Goal: Use online tool/utility

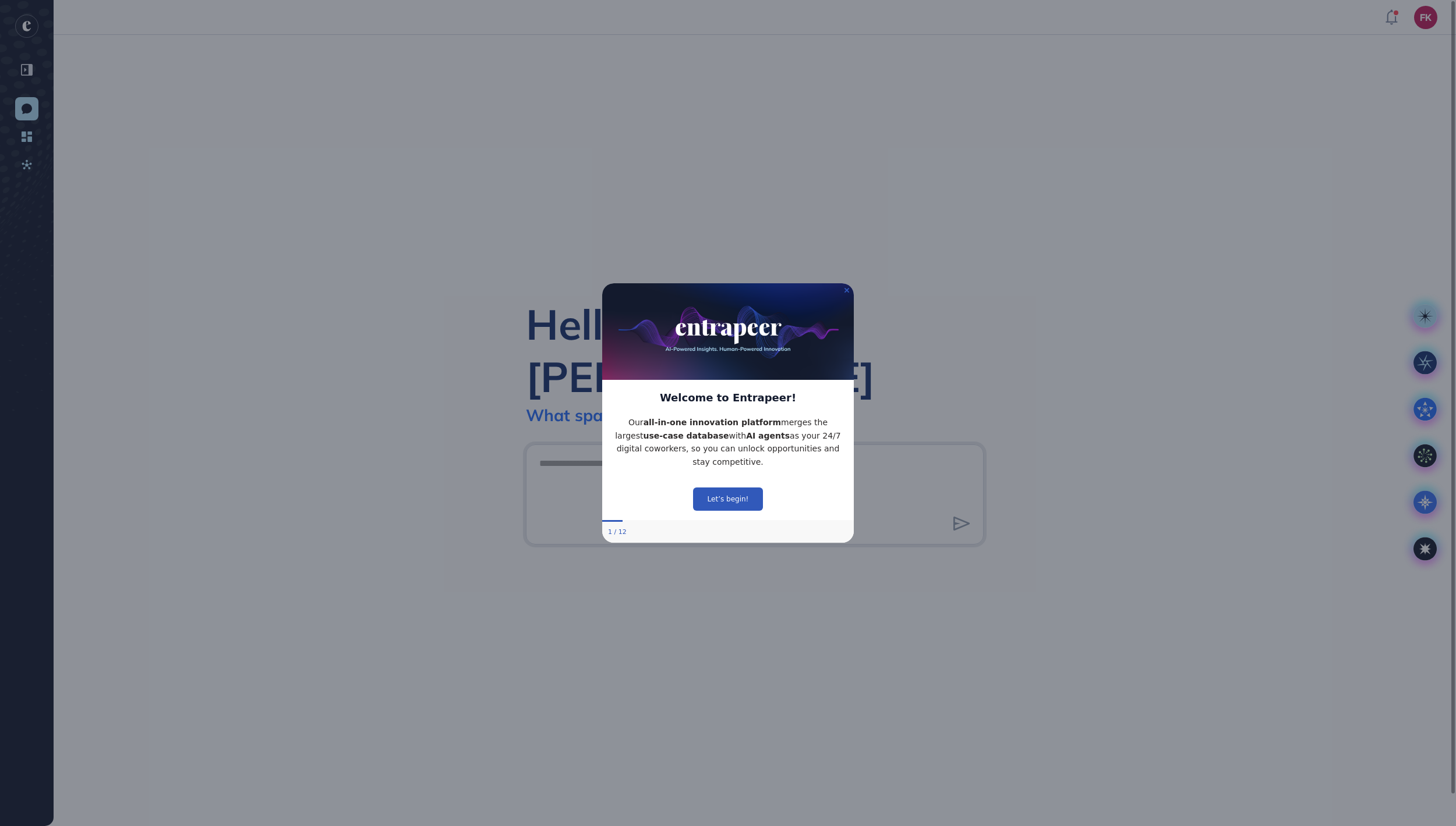
click at [843, 283] on img at bounding box center [728, 332] width 251 height 97
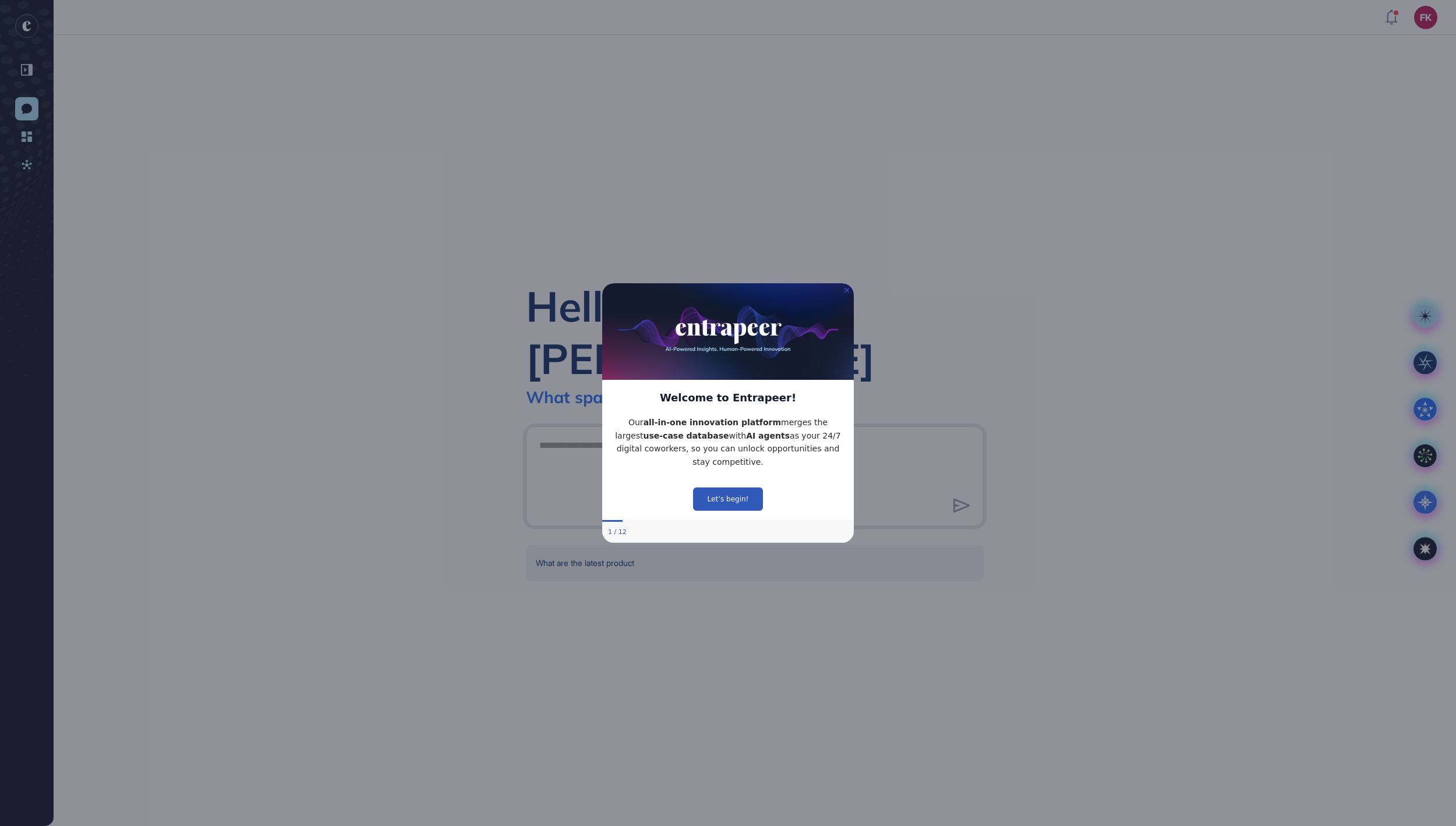
click at [847, 288] on icon "Close Preview" at bounding box center [846, 290] width 5 height 5
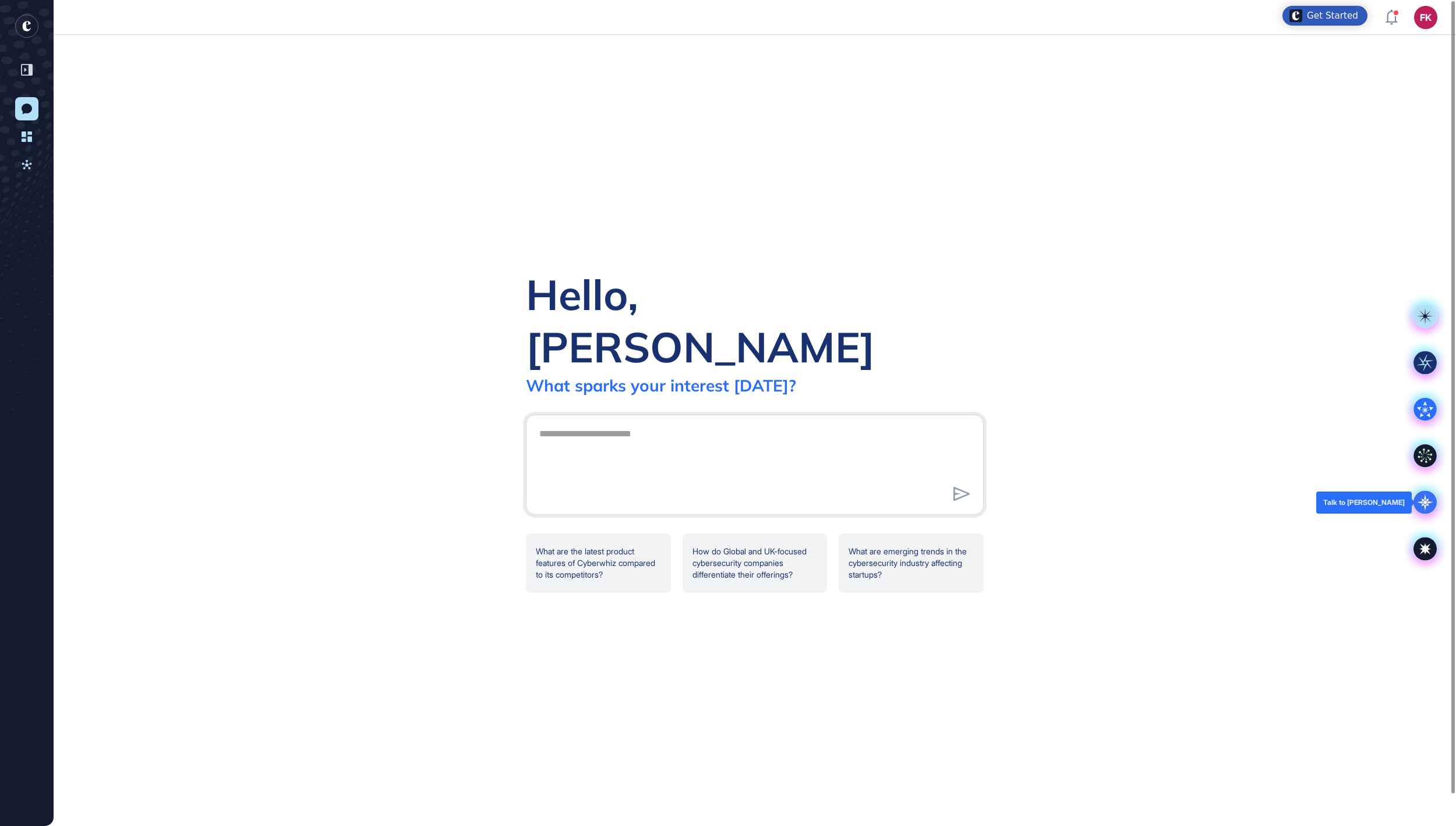
click at [1424, 499] on icon at bounding box center [1425, 502] width 16 height 16
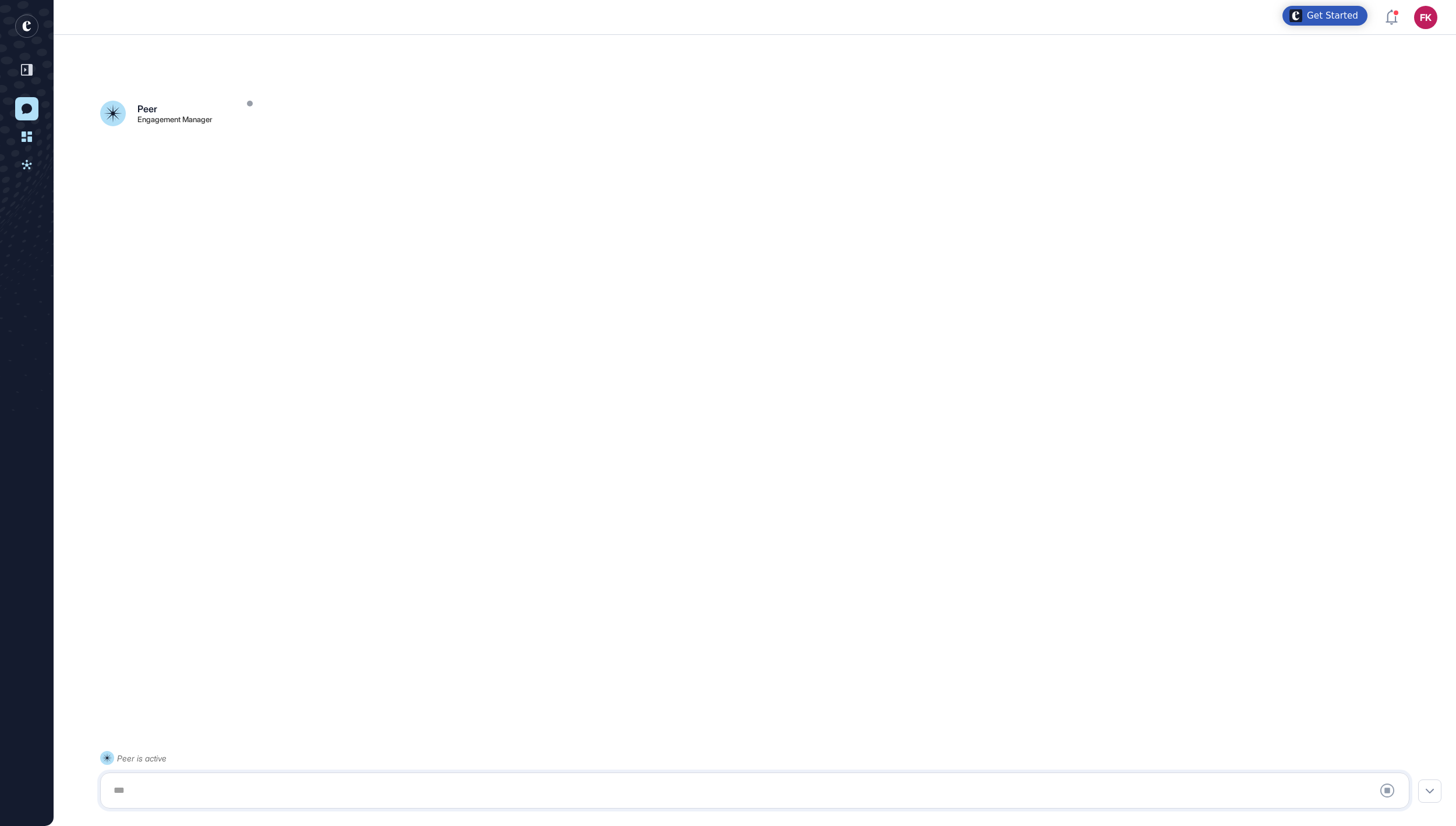
scroll to position [33, 0]
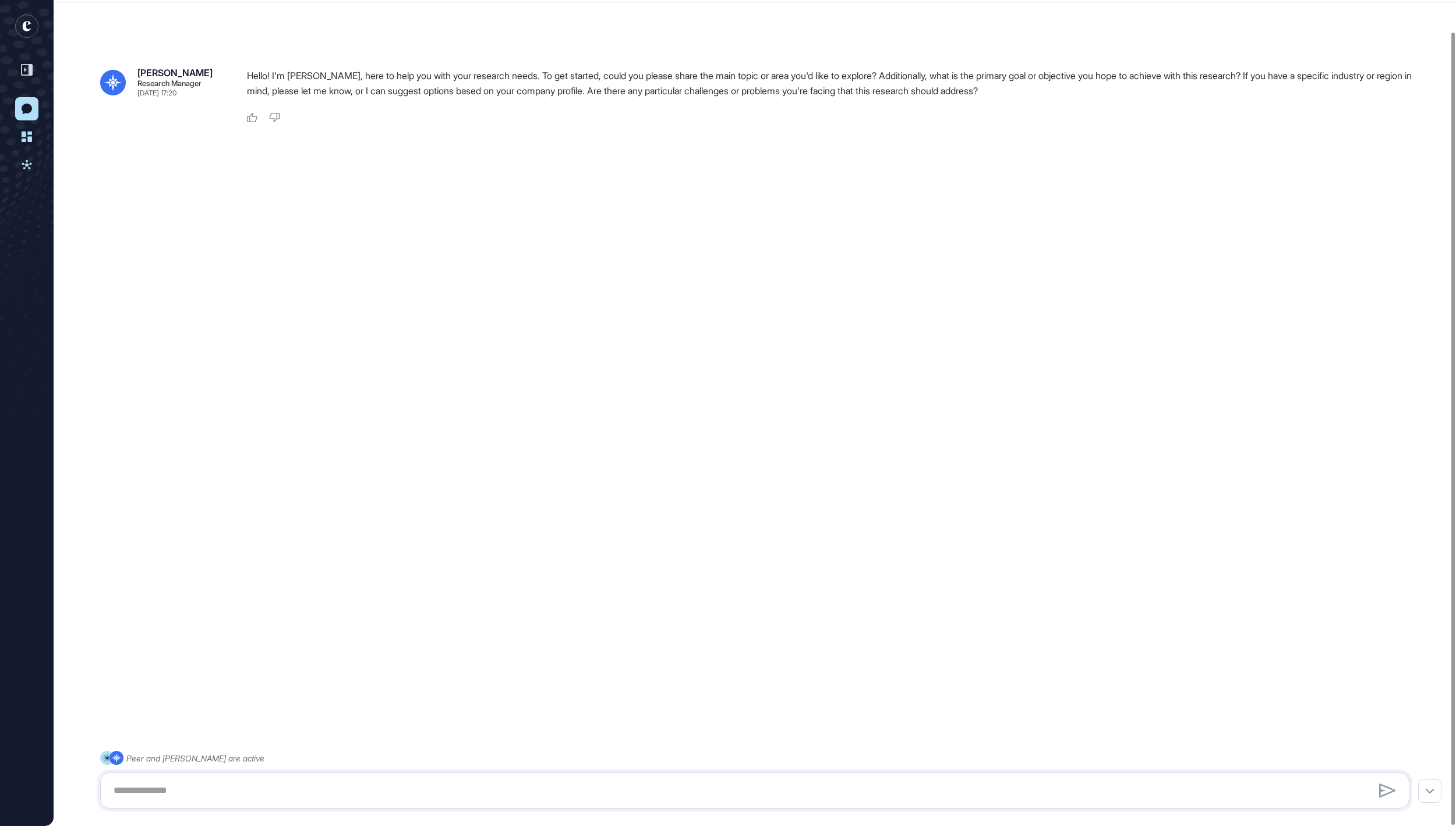
click at [446, 776] on div at bounding box center [754, 790] width 1309 height 36
click at [424, 797] on textarea at bounding box center [755, 791] width 1296 height 23
paste textarea "**********"
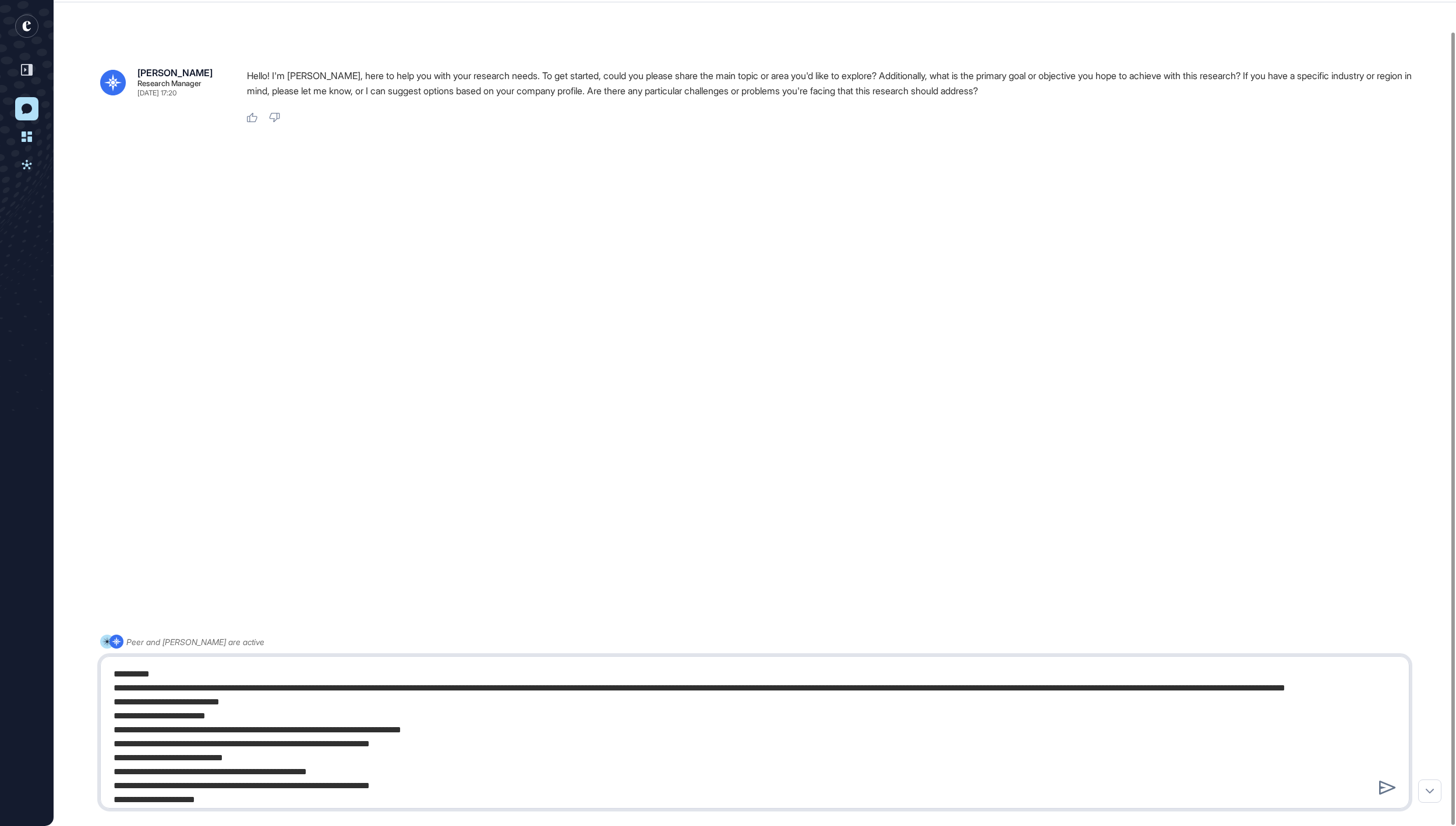
scroll to position [889, 0]
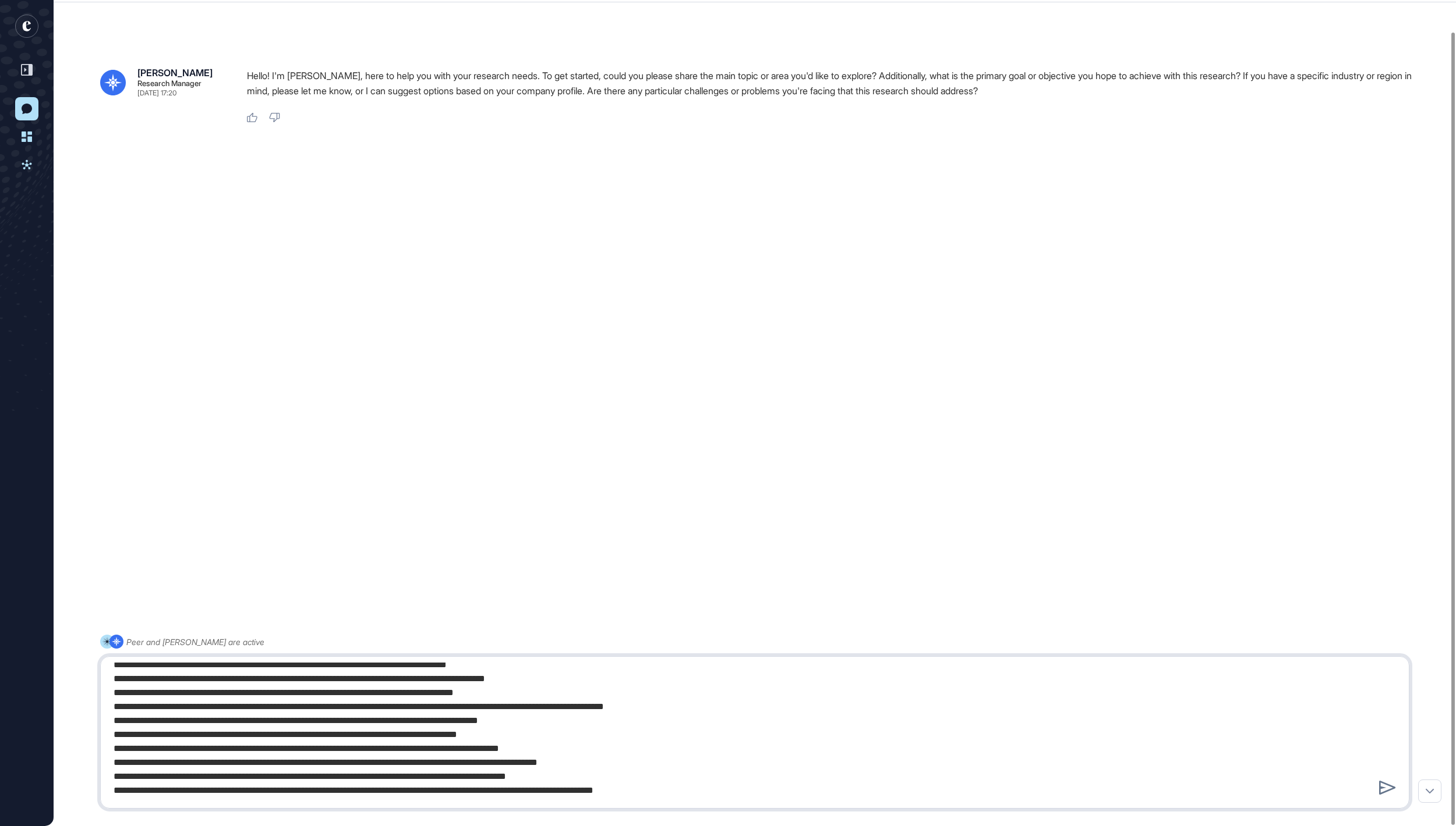
type textarea "**********"
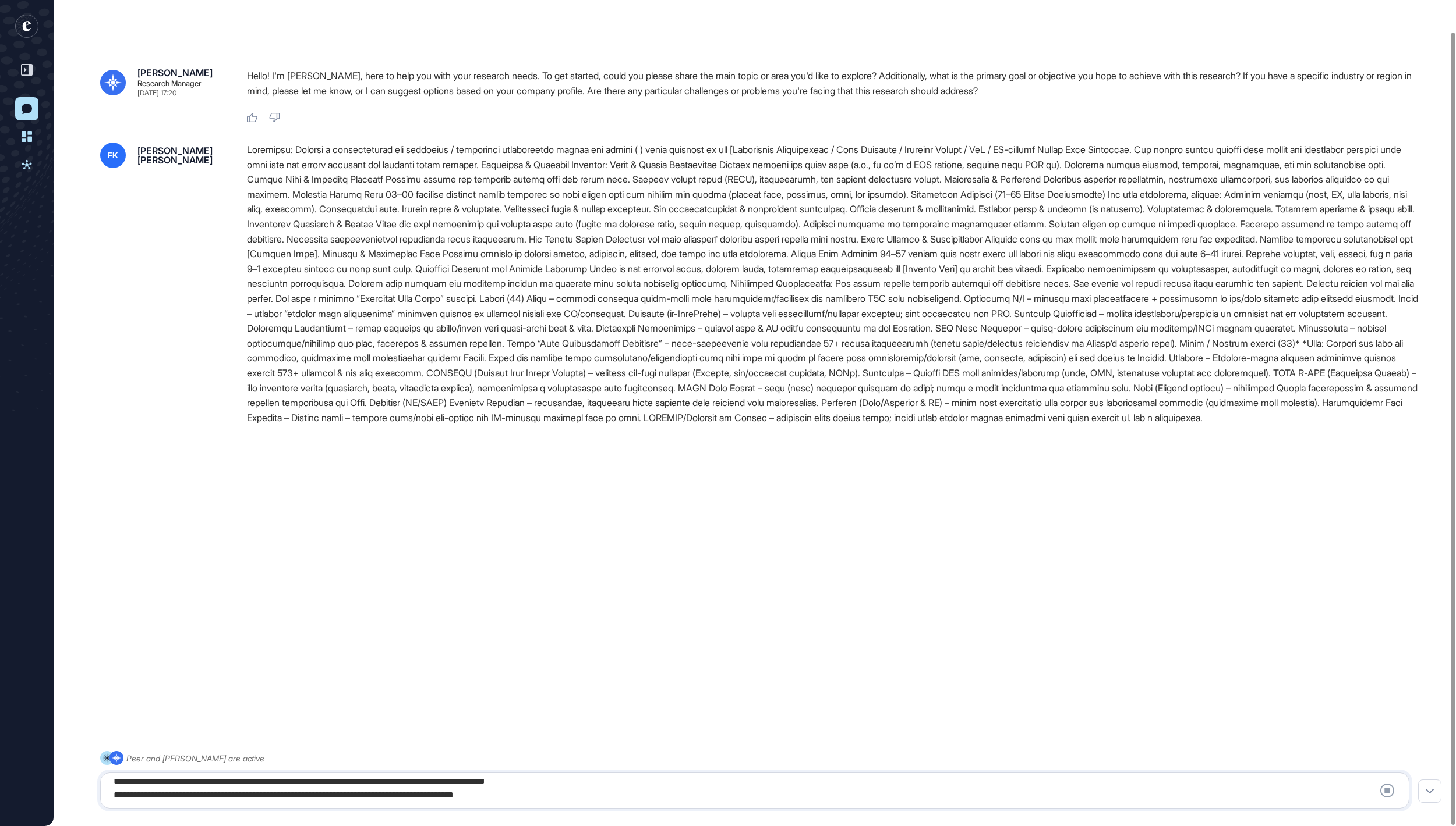
scroll to position [0, 0]
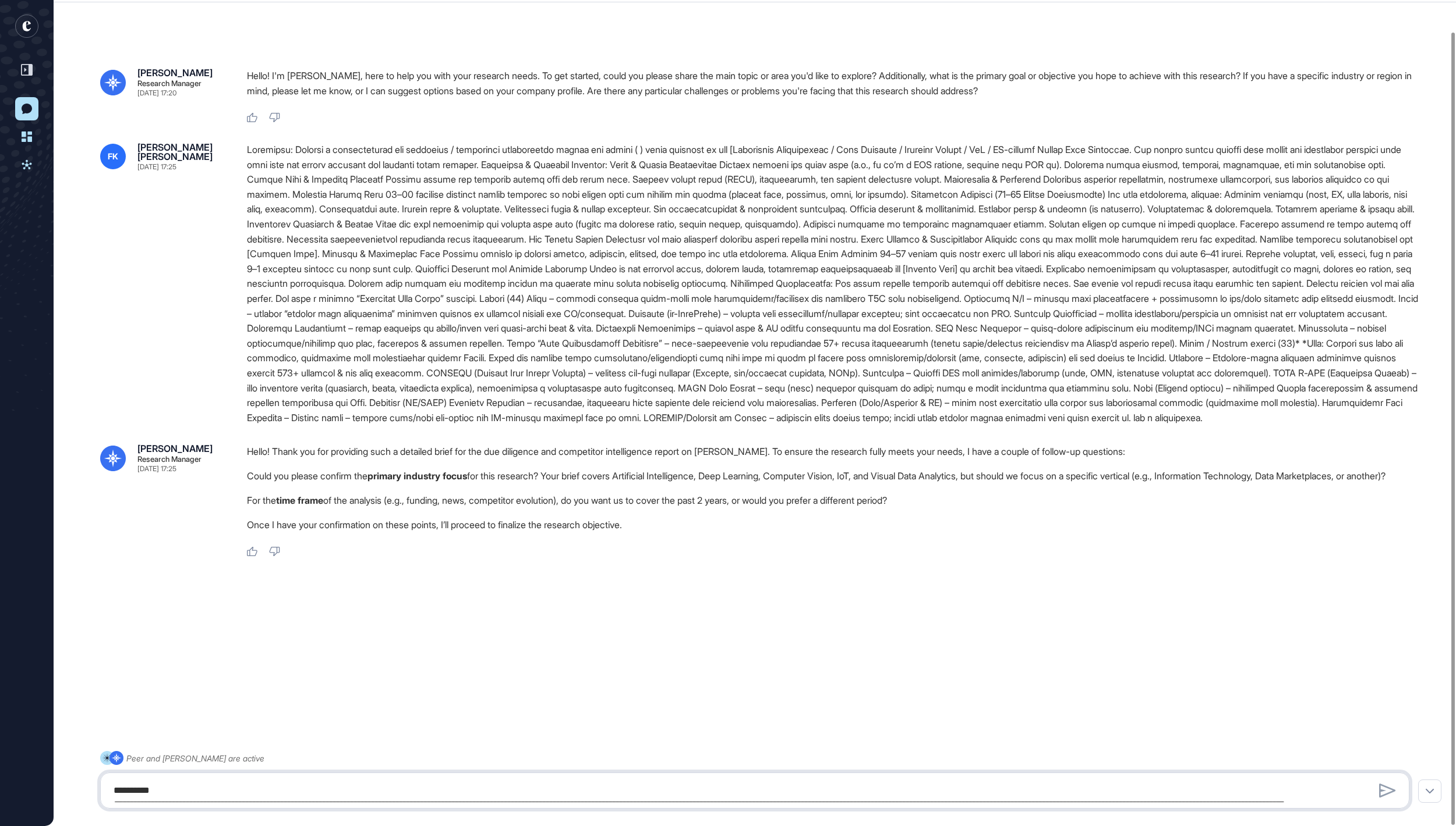
click at [337, 783] on textarea at bounding box center [754, 791] width 1295 height 23
type textarea "*******"
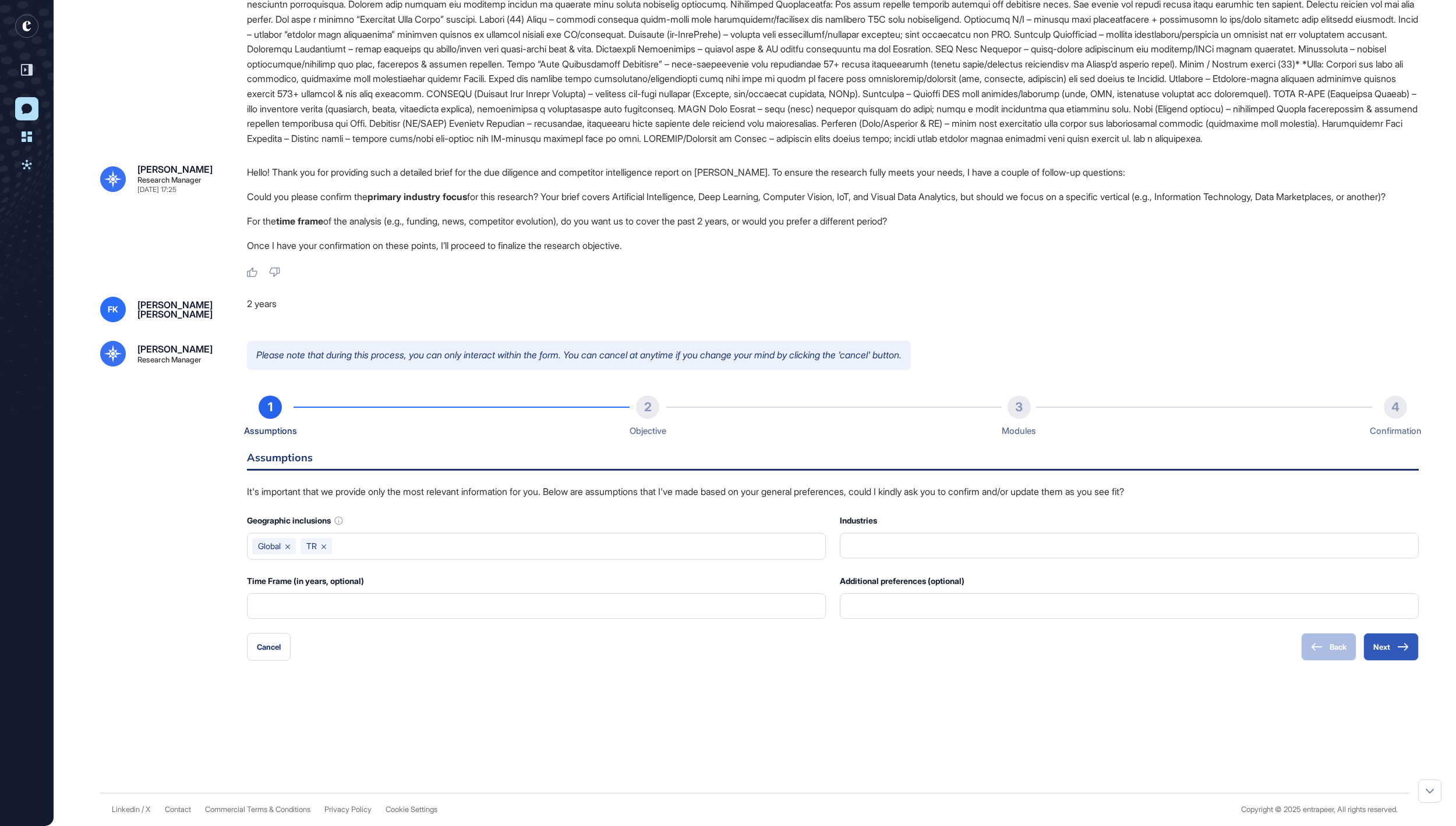
scroll to position [404, 0]
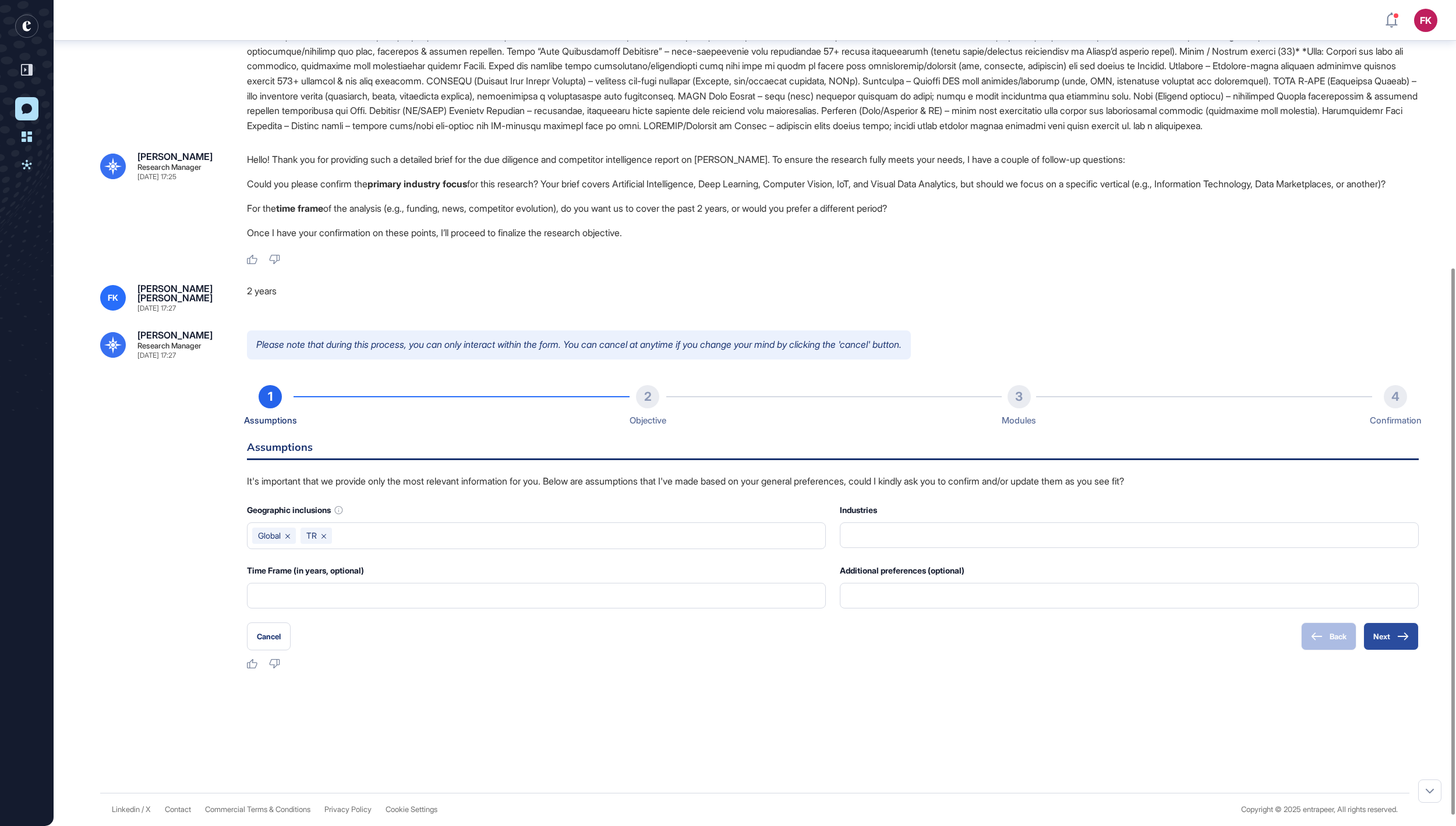
click at [1392, 649] on button "Next" at bounding box center [1390, 636] width 55 height 28
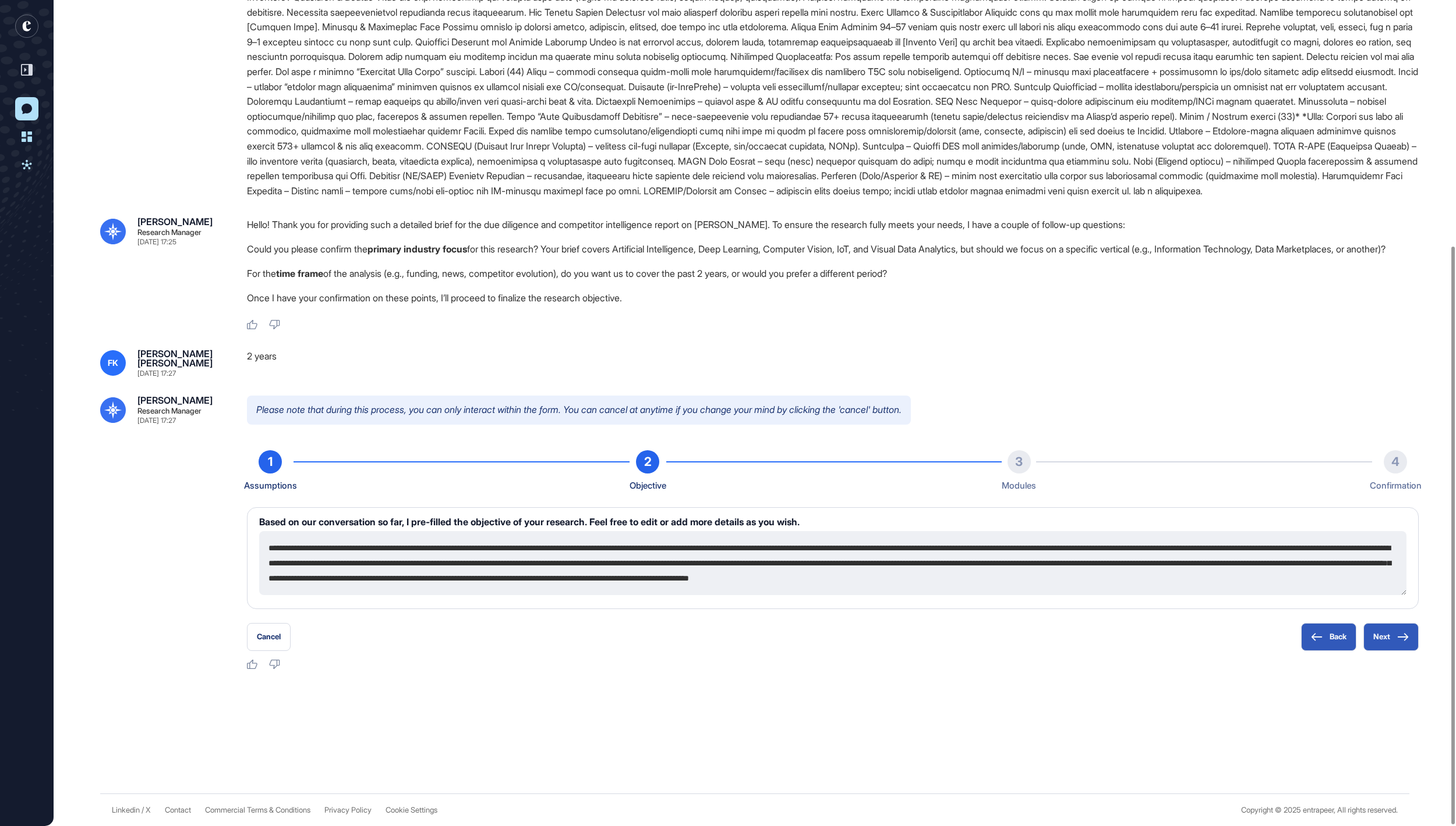
scroll to position [348, 0]
click at [1393, 642] on button "Next" at bounding box center [1390, 637] width 55 height 28
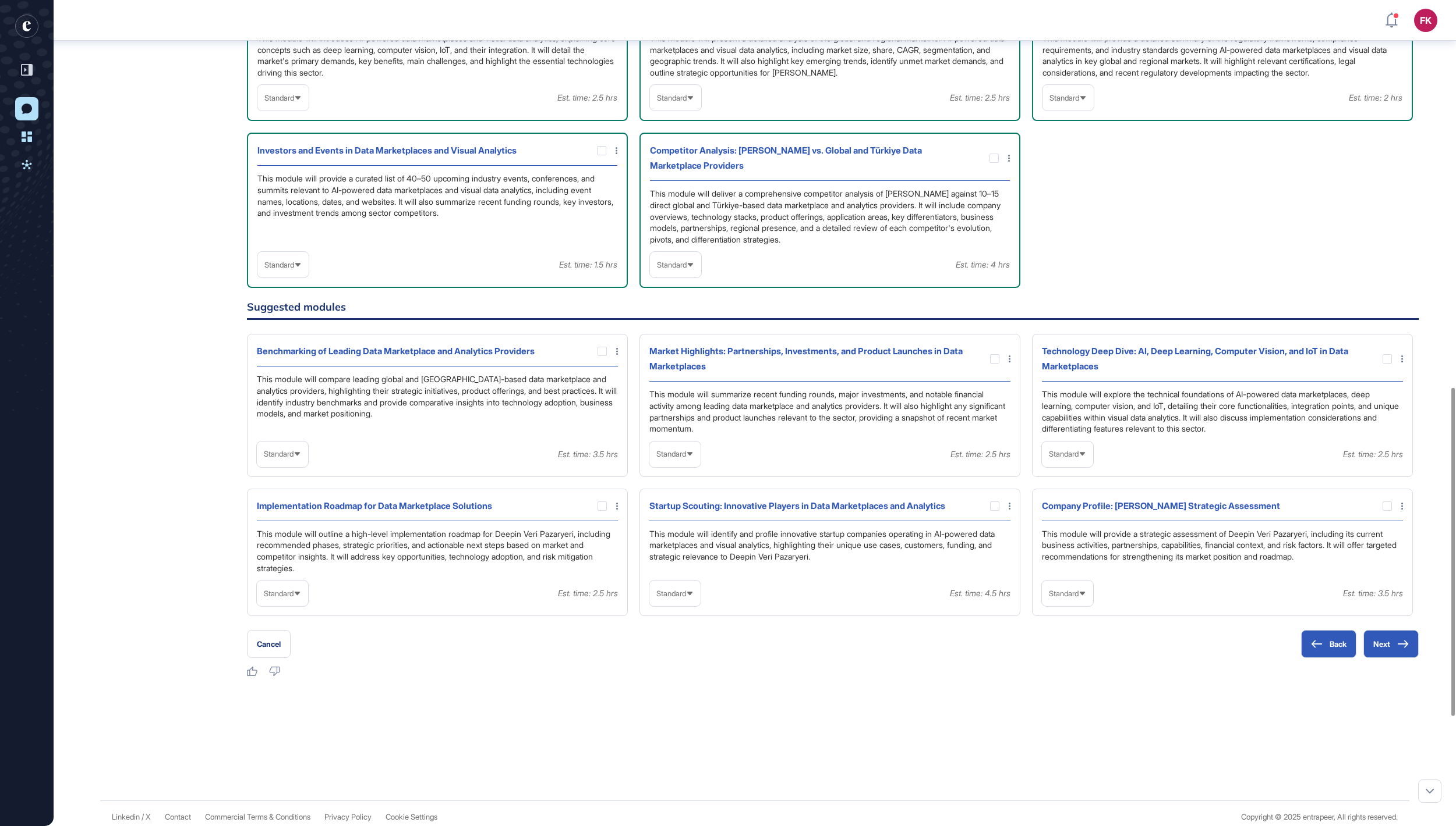
scroll to position [946, 0]
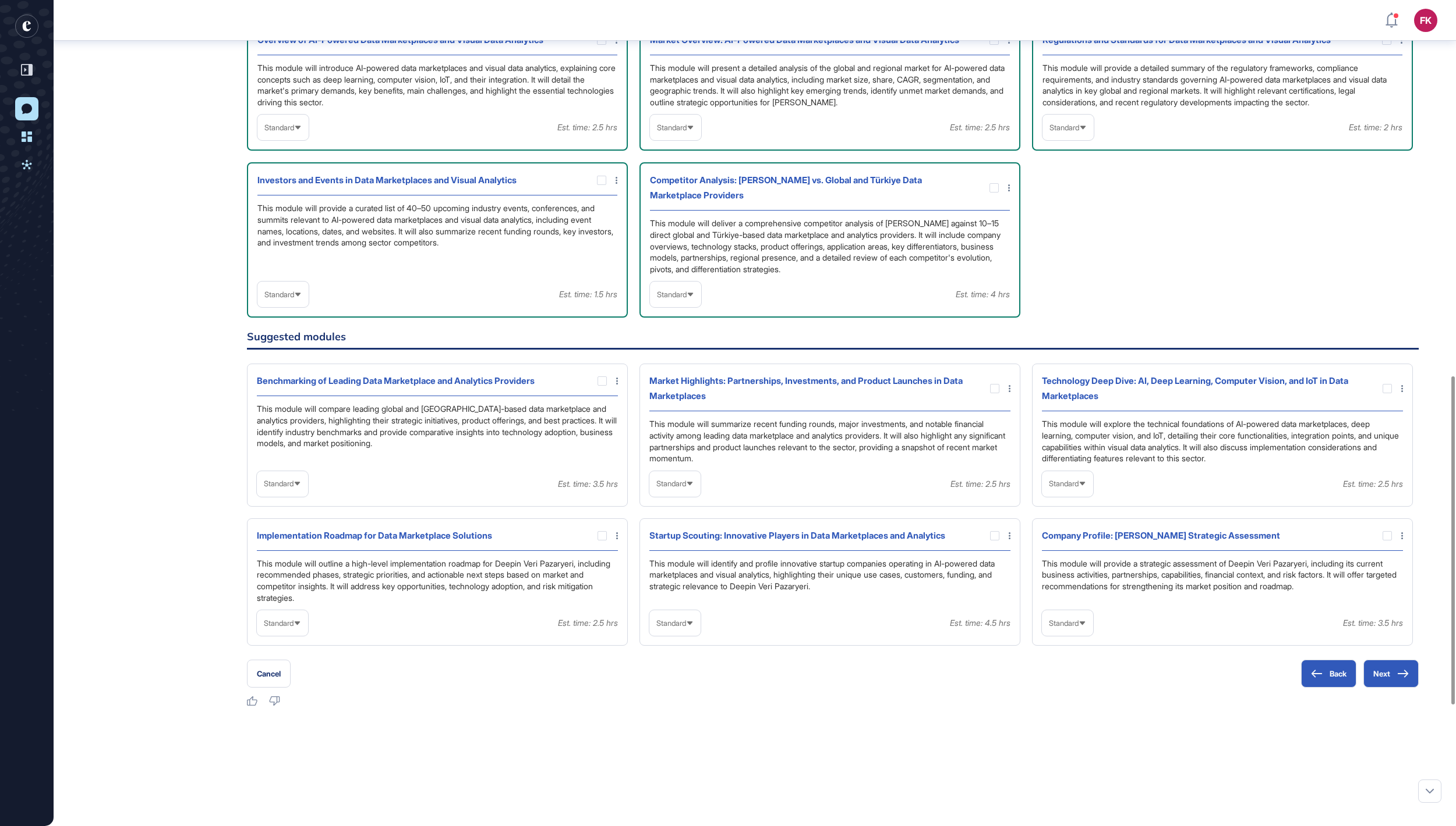
click at [683, 132] on span "Standard" at bounding box center [671, 127] width 30 height 9
click at [684, 167] on li "High-Level" at bounding box center [676, 155] width 45 height 23
click at [290, 139] on div "Standard" at bounding box center [282, 127] width 51 height 22
click at [292, 167] on li "High-Level" at bounding box center [283, 155] width 45 height 23
click at [294, 300] on span "Standard" at bounding box center [279, 295] width 30 height 9
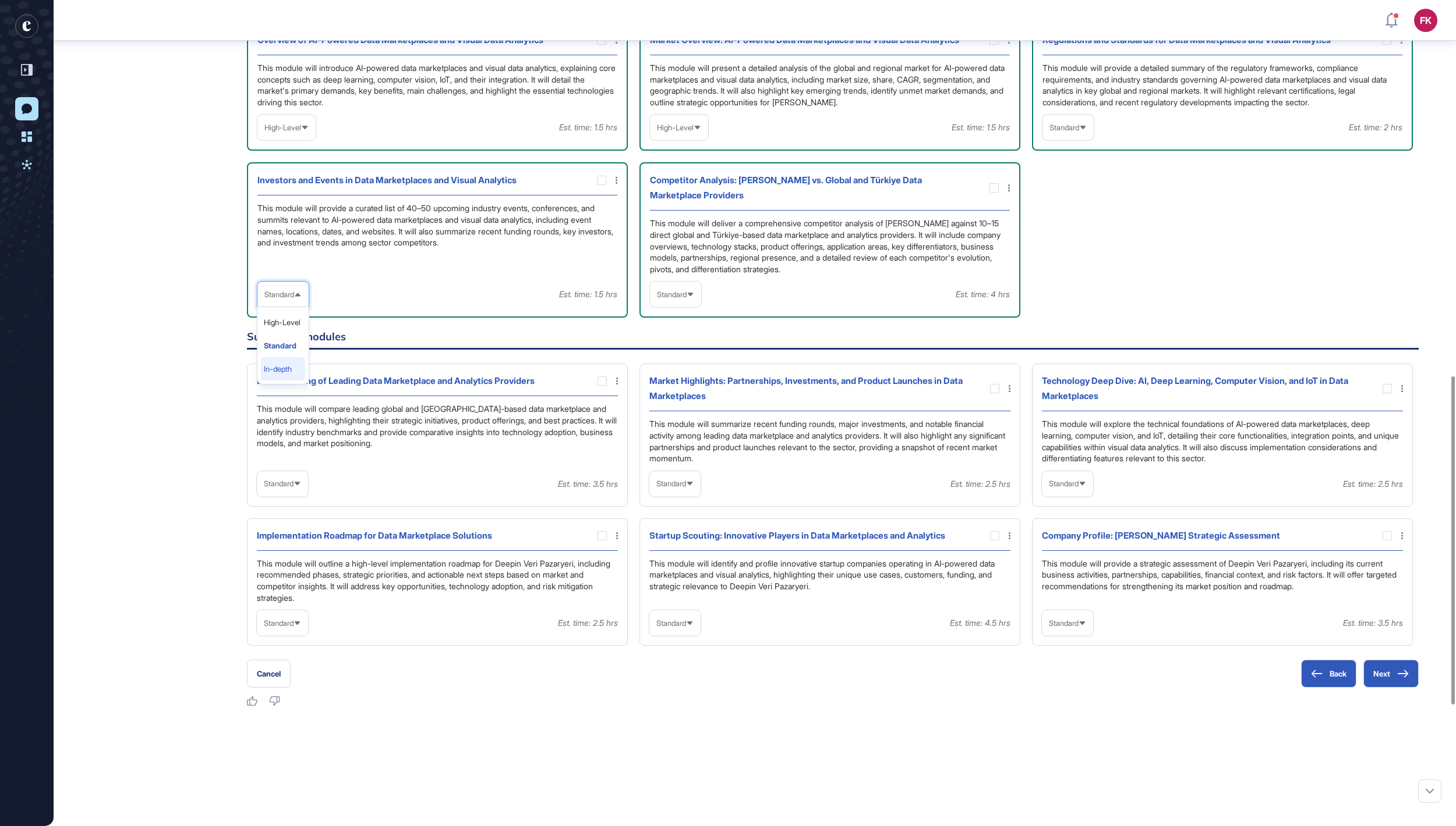
click at [298, 381] on li "In-depth" at bounding box center [283, 369] width 45 height 23
click at [674, 300] on span "Standard" at bounding box center [671, 295] width 30 height 9
click at [691, 381] on li "In-depth" at bounding box center [676, 369] width 45 height 23
click at [1068, 132] on span "Standard" at bounding box center [1064, 127] width 30 height 9
click at [1082, 213] on li "In-depth" at bounding box center [1068, 202] width 45 height 23
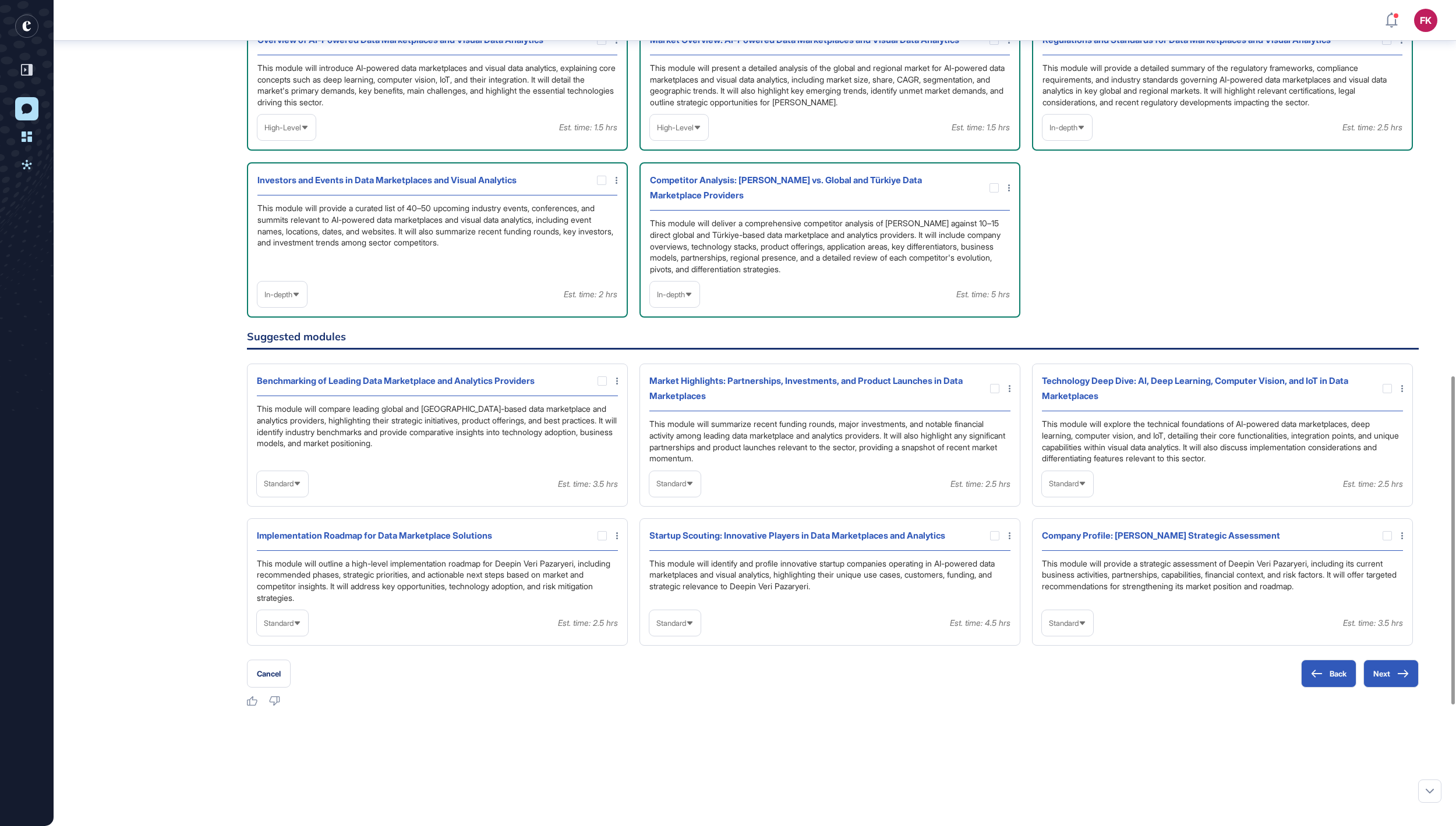
click at [1069, 132] on span "In-depth" at bounding box center [1063, 127] width 28 height 9
click at [1067, 190] on li "Standard" at bounding box center [1067, 178] width 43 height 23
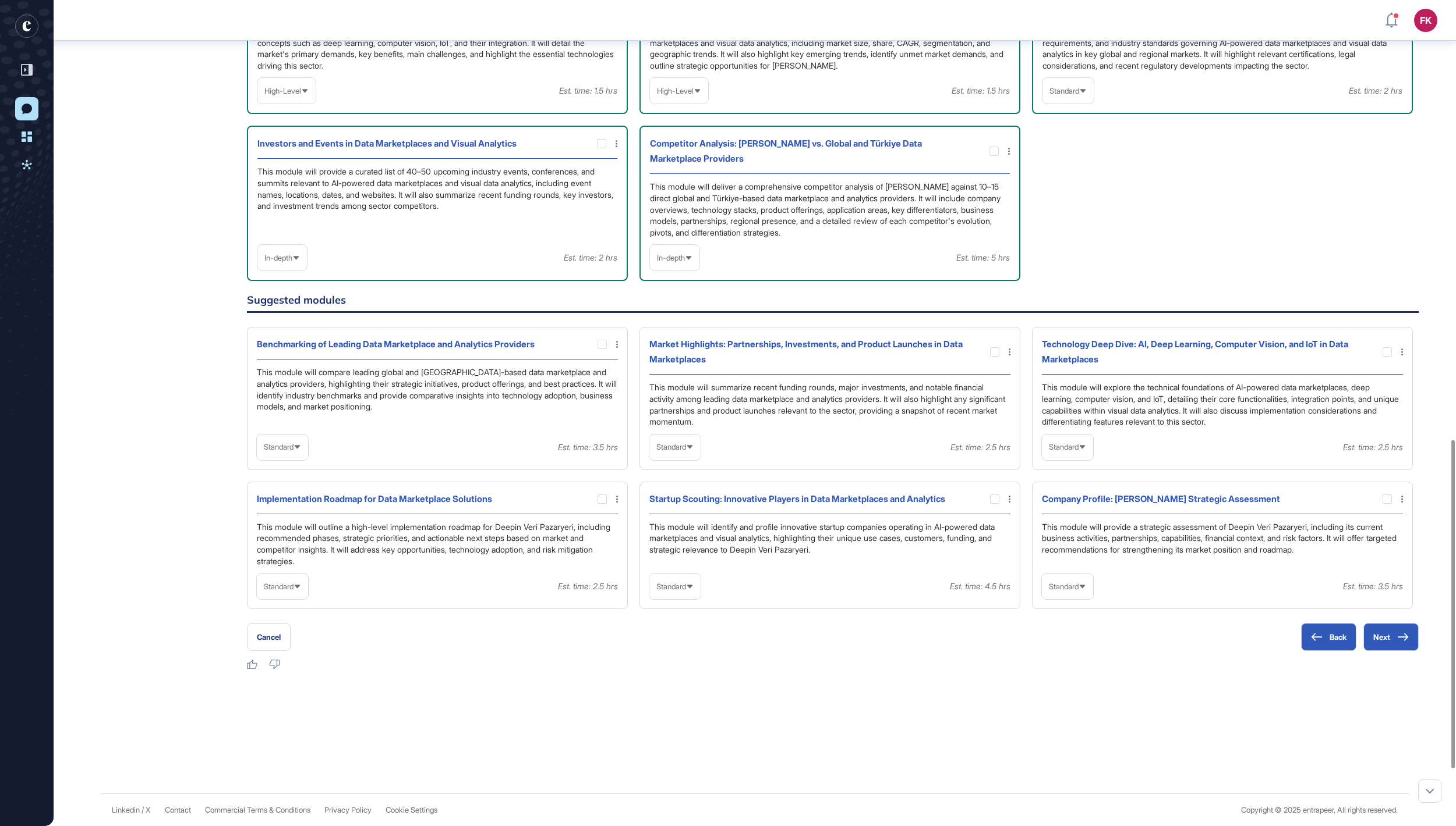
scroll to position [1107, 0]
click at [301, 590] on icon at bounding box center [298, 588] width 8 height 8
click at [294, 673] on li "In-depth" at bounding box center [282, 661] width 45 height 23
click at [601, 504] on div at bounding box center [602, 499] width 10 height 10
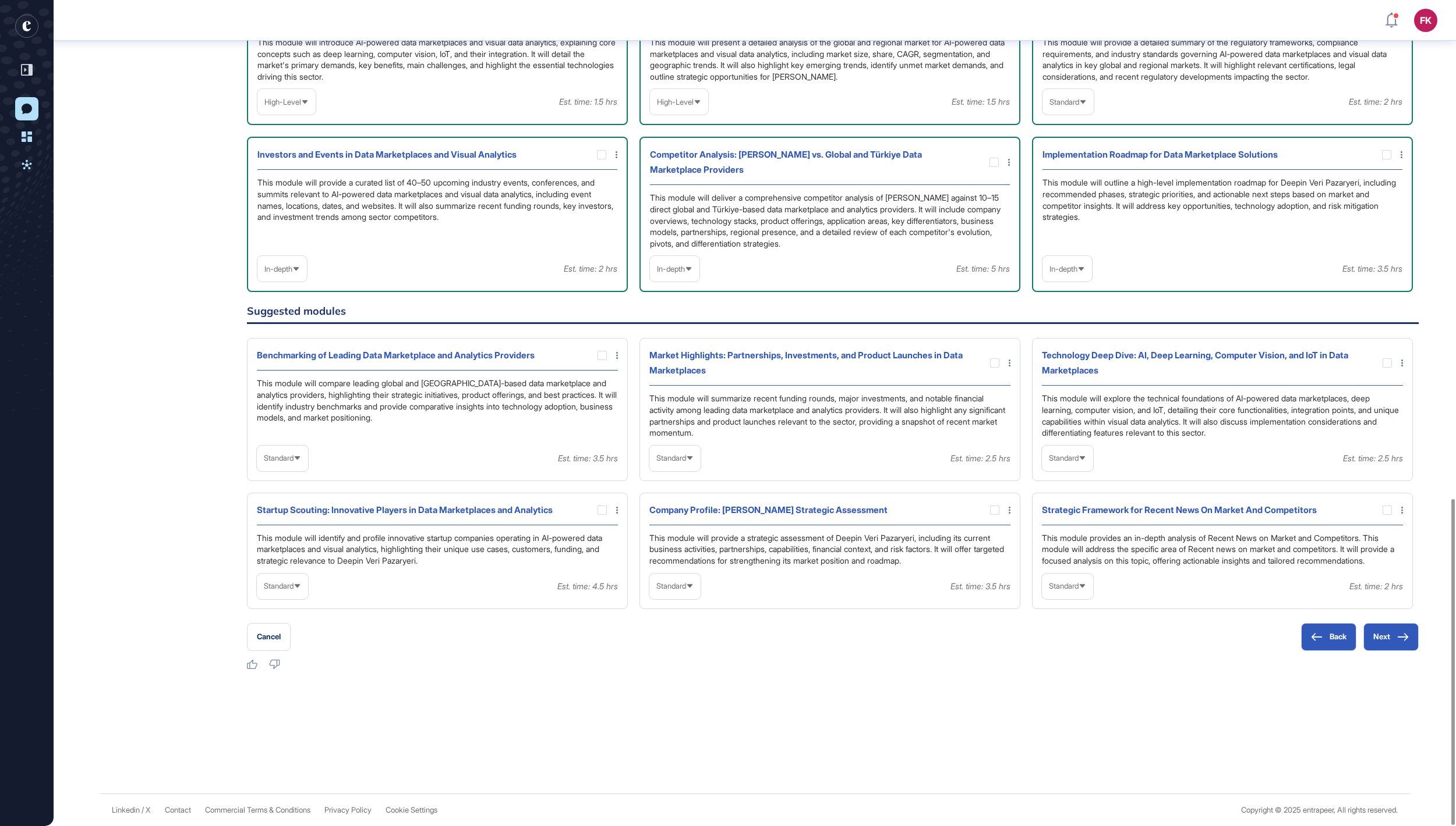
scroll to position [1261, 0]
click at [1079, 454] on span "Standard" at bounding box center [1063, 458] width 30 height 9
click at [1070, 522] on li "In-depth" at bounding box center [1068, 533] width 45 height 23
click at [1386, 359] on div at bounding box center [1387, 364] width 10 height 10
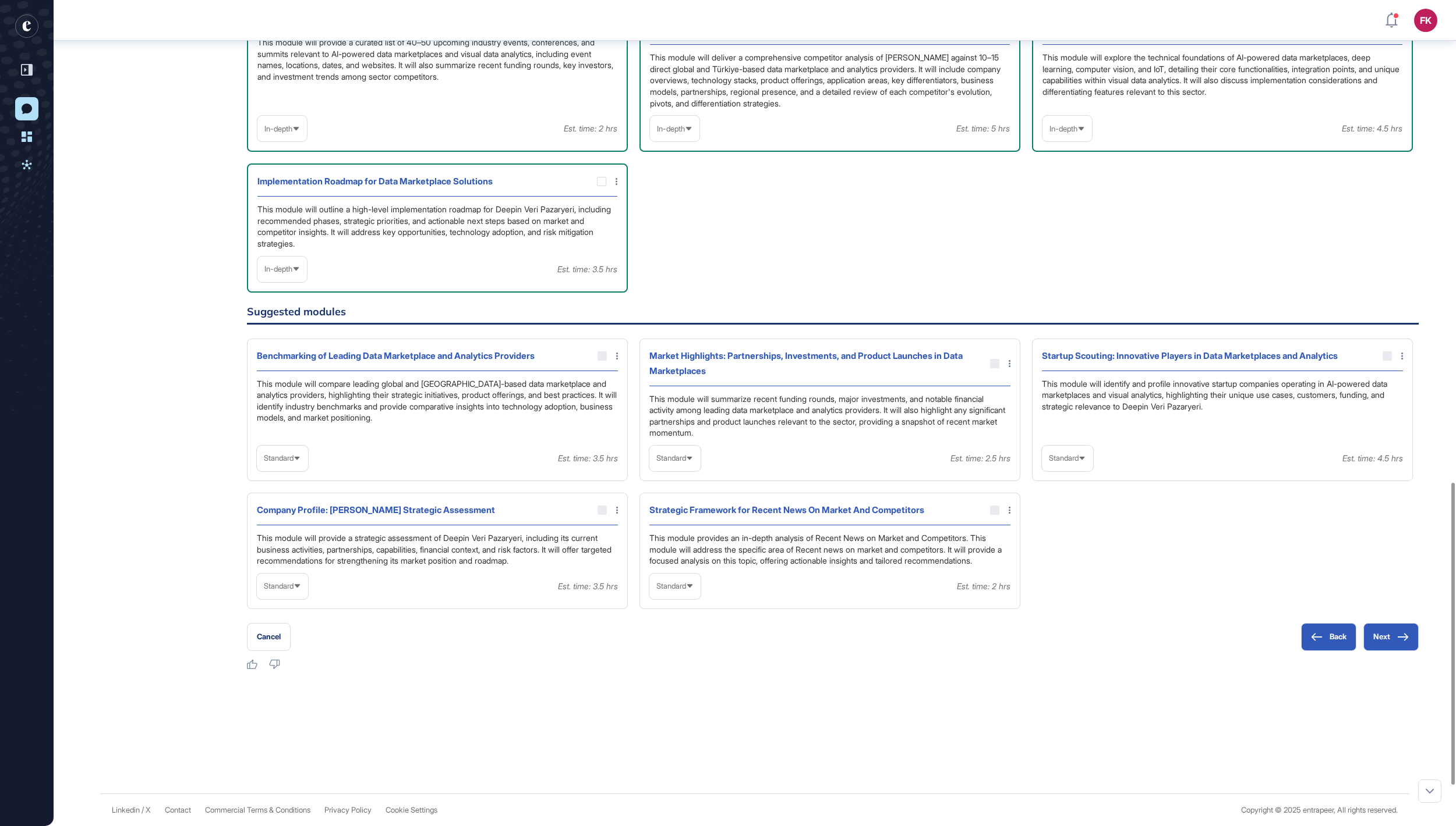
scroll to position [1335, 0]
click at [1375, 651] on button "Next" at bounding box center [1390, 637] width 55 height 28
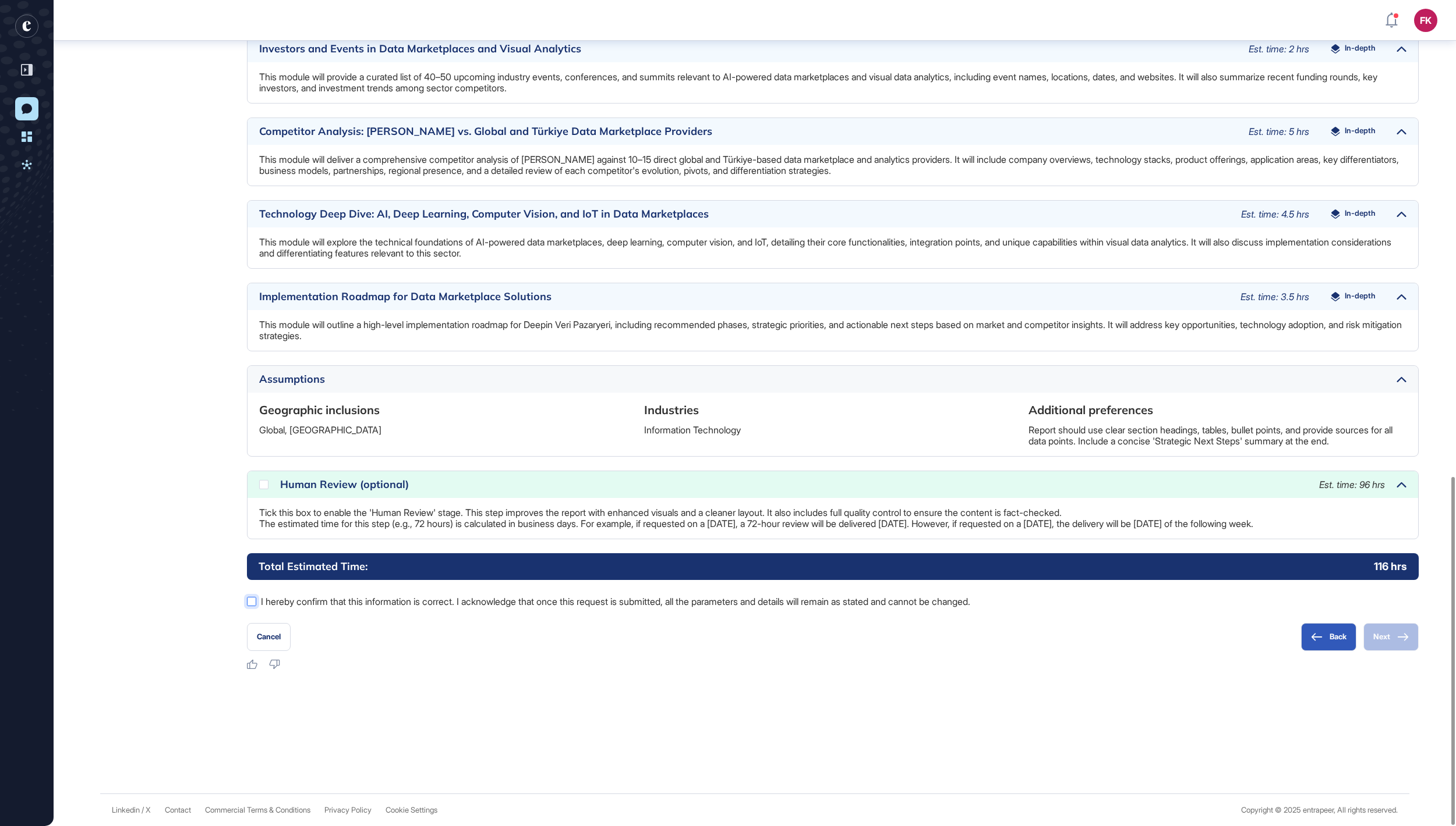
scroll to position [1131, 0]
click at [266, 481] on div at bounding box center [264, 485] width 10 height 10
click at [250, 602] on div at bounding box center [252, 602] width 10 height 10
click at [1385, 643] on button "Next" at bounding box center [1390, 637] width 55 height 28
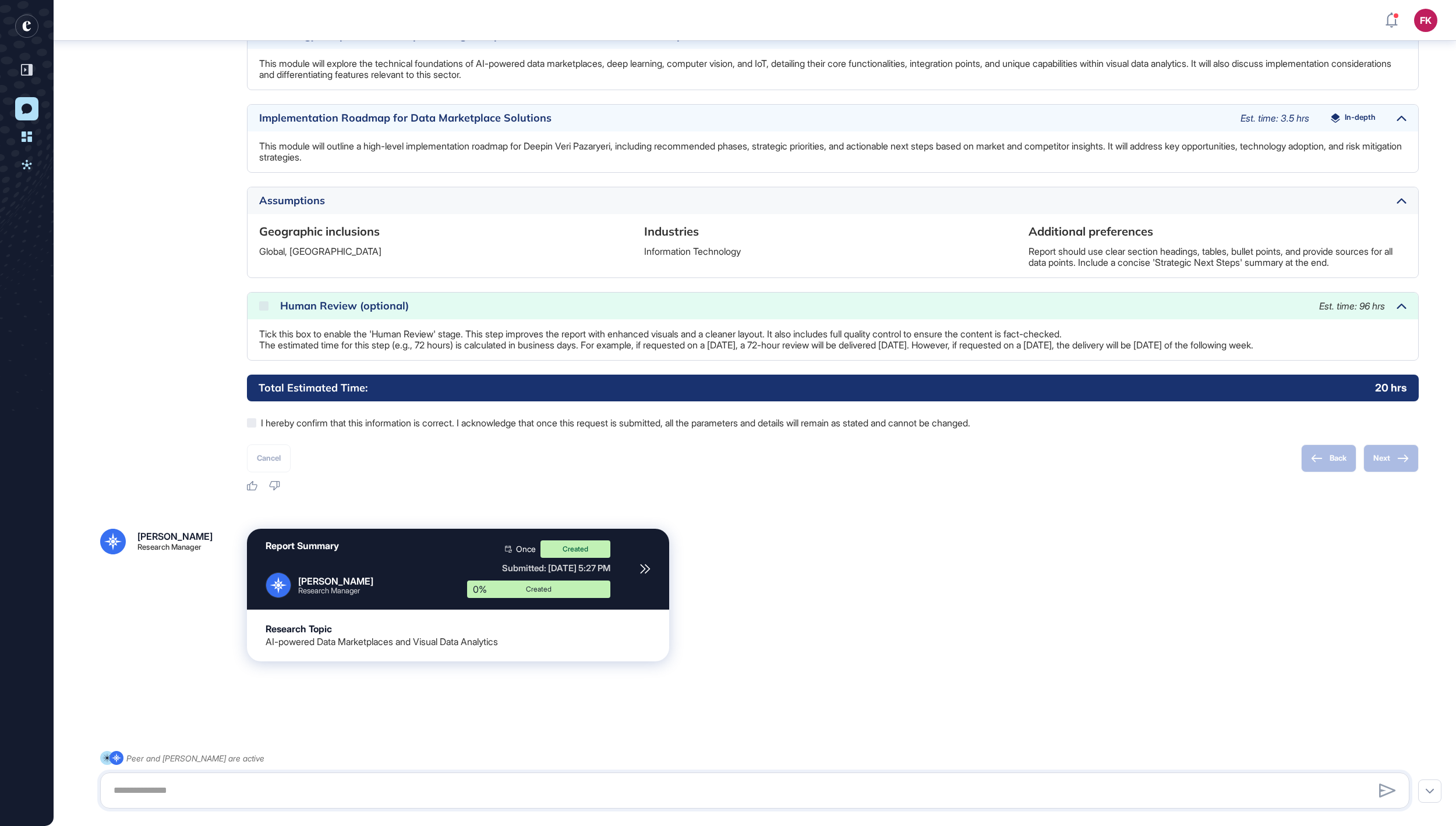
scroll to position [1263, 0]
